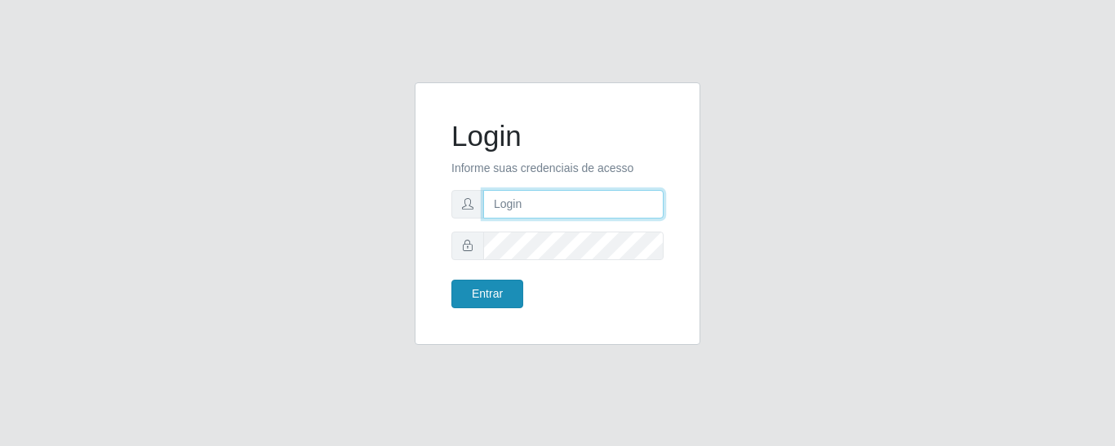
type input "precobom@rejane"
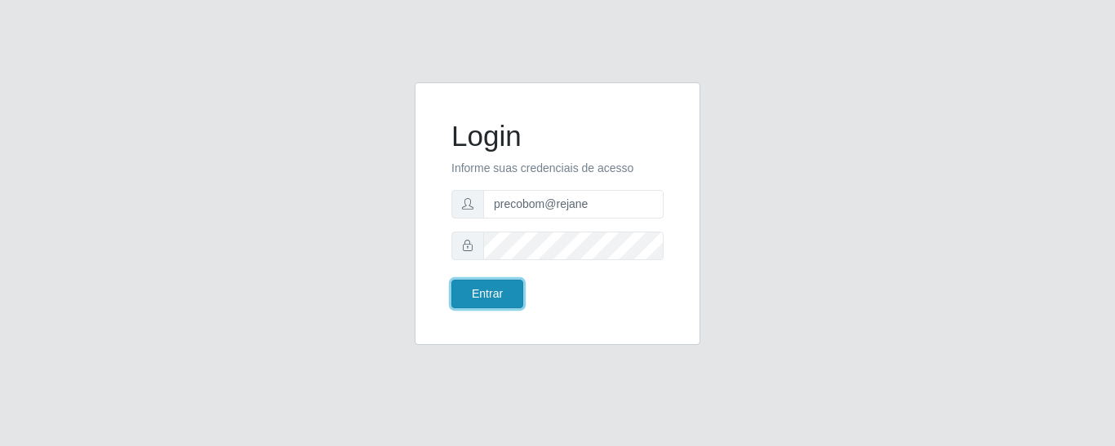
click at [485, 292] on button "Entrar" at bounding box center [487, 294] width 72 height 29
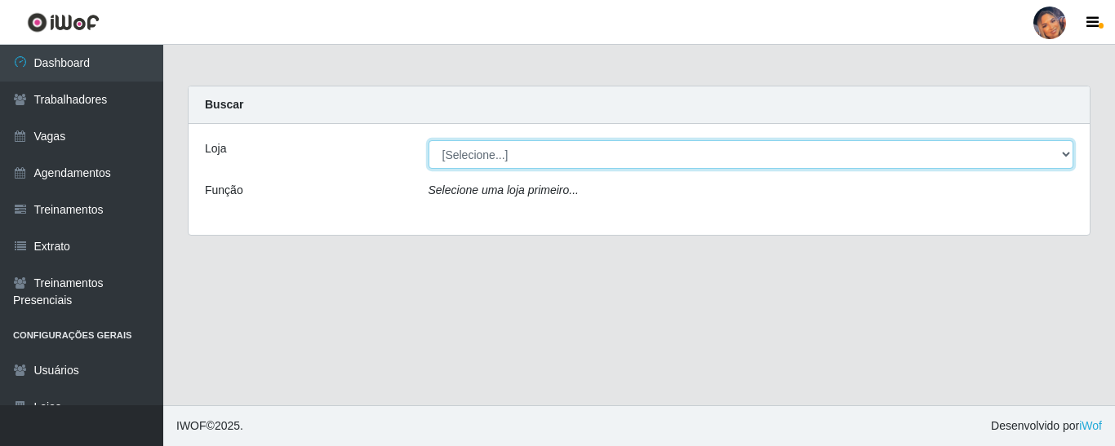
click at [546, 163] on select "[Selecione...] Supermercado Preço Bom" at bounding box center [751, 154] width 646 height 29
select select "169"
click at [428, 140] on select "[Selecione...] Supermercado Preço Bom" at bounding box center [751, 154] width 646 height 29
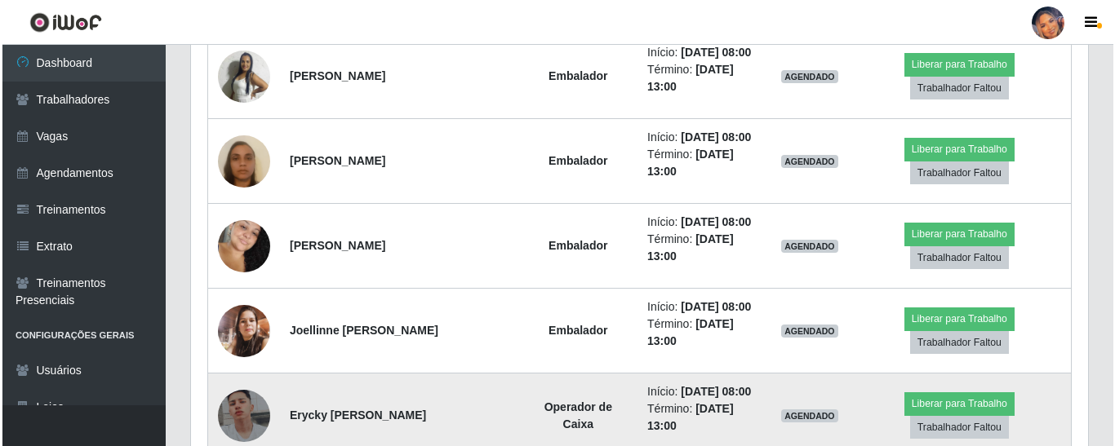
scroll to position [1290, 0]
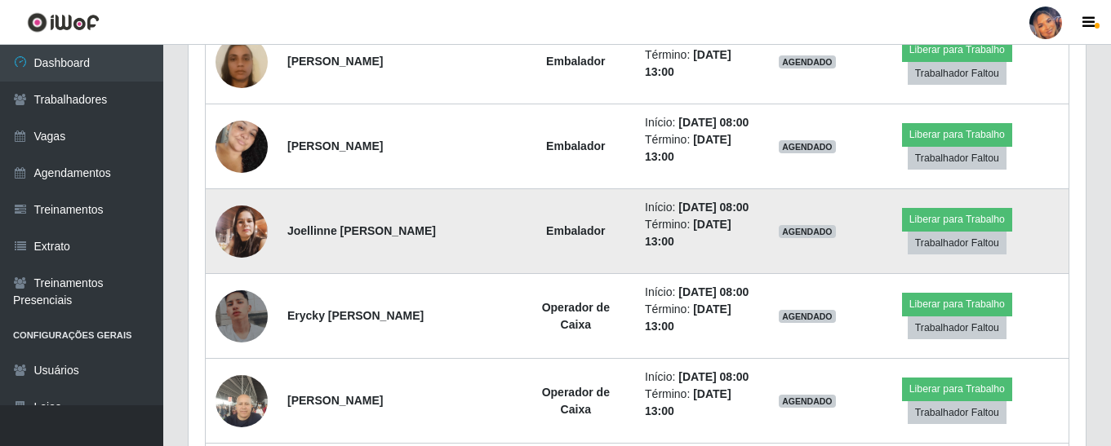
click at [236, 225] on img at bounding box center [241, 232] width 52 height 52
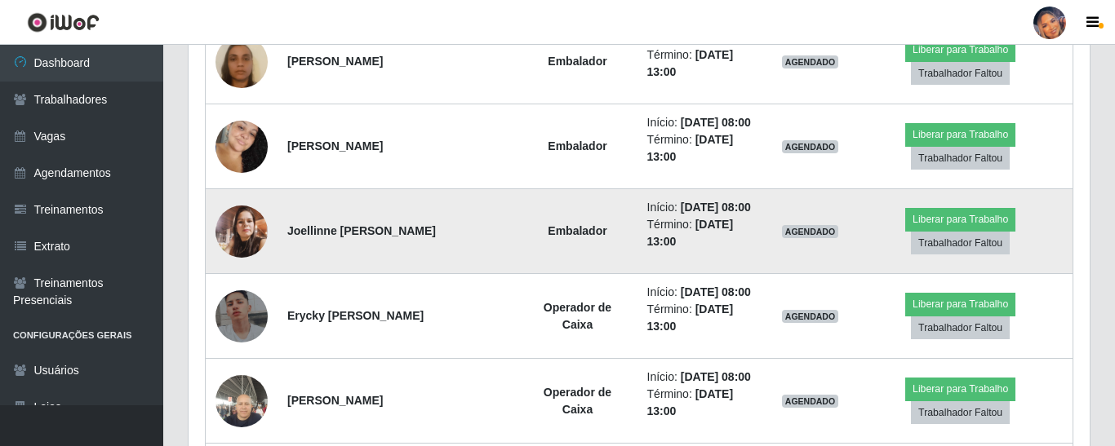
scroll to position [339, 889]
